Goal: Task Accomplishment & Management: Use online tool/utility

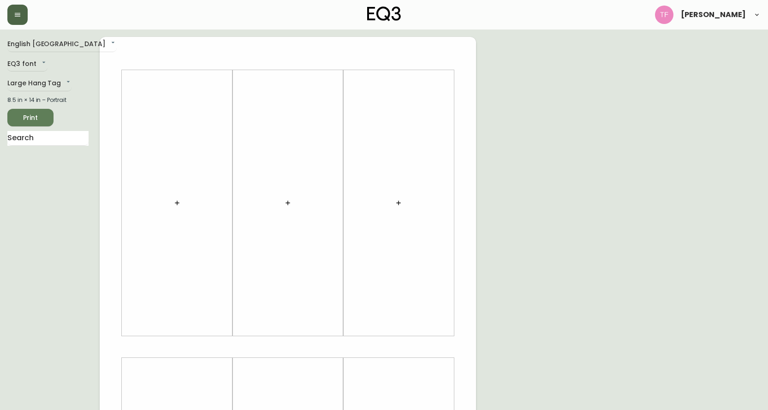
click at [11, 21] on button "button" at bounding box center [17, 15] width 20 height 20
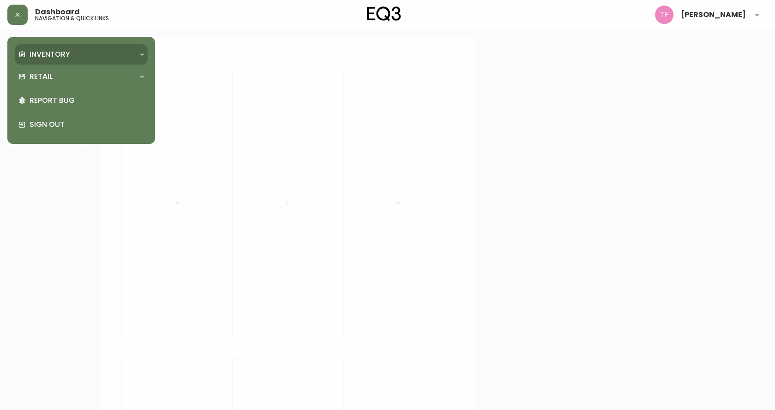
click at [35, 60] on div "Inventory" at bounding box center [81, 54] width 133 height 20
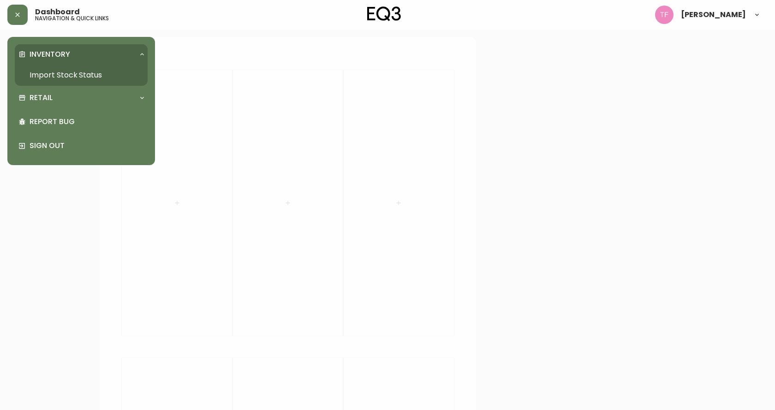
click at [52, 75] on link "Import Stock Status" at bounding box center [81, 75] width 133 height 21
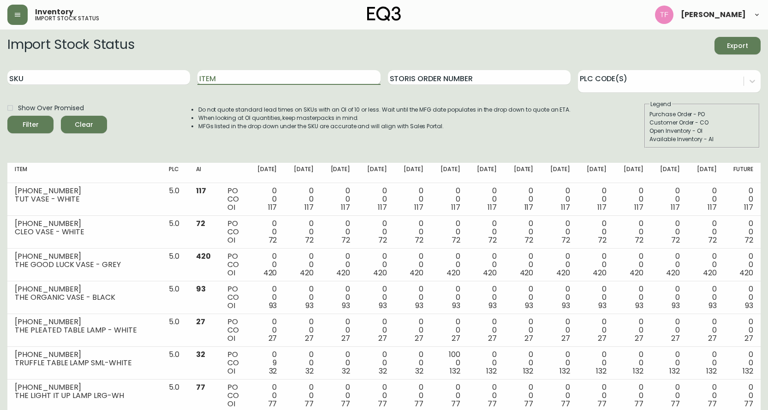
click at [239, 72] on input "Item" at bounding box center [288, 77] width 183 height 15
type input "TEAK"
click at [7, 116] on button "Filter" at bounding box center [30, 125] width 46 height 18
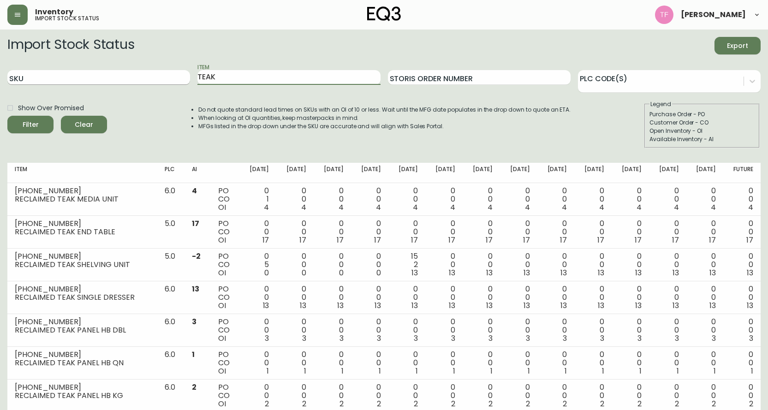
drag, startPoint x: 238, startPoint y: 77, endPoint x: 158, endPoint y: 77, distance: 80.2
click at [158, 77] on div "SKU Item TEAK Storis Order Number PLC Code(s)" at bounding box center [383, 78] width 753 height 30
click at [95, 76] on input "SKU" at bounding box center [98, 77] width 183 height 15
paste input "[PHONE_NUMBER]"
type input "[PHONE_NUMBER]"
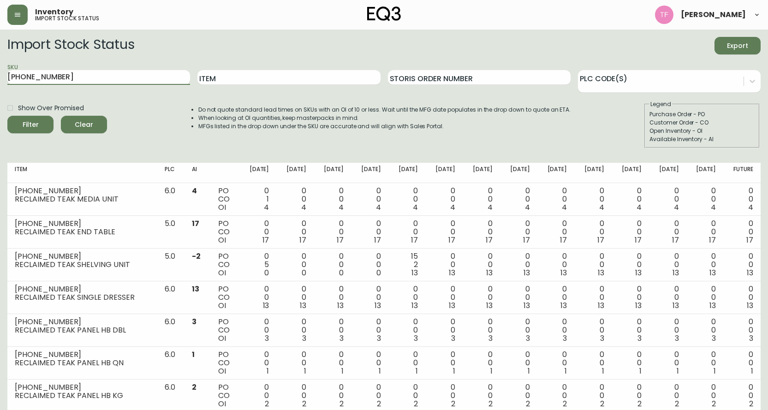
click at [7, 116] on button "Filter" at bounding box center [30, 125] width 46 height 18
